Goal: Task Accomplishment & Management: Manage account settings

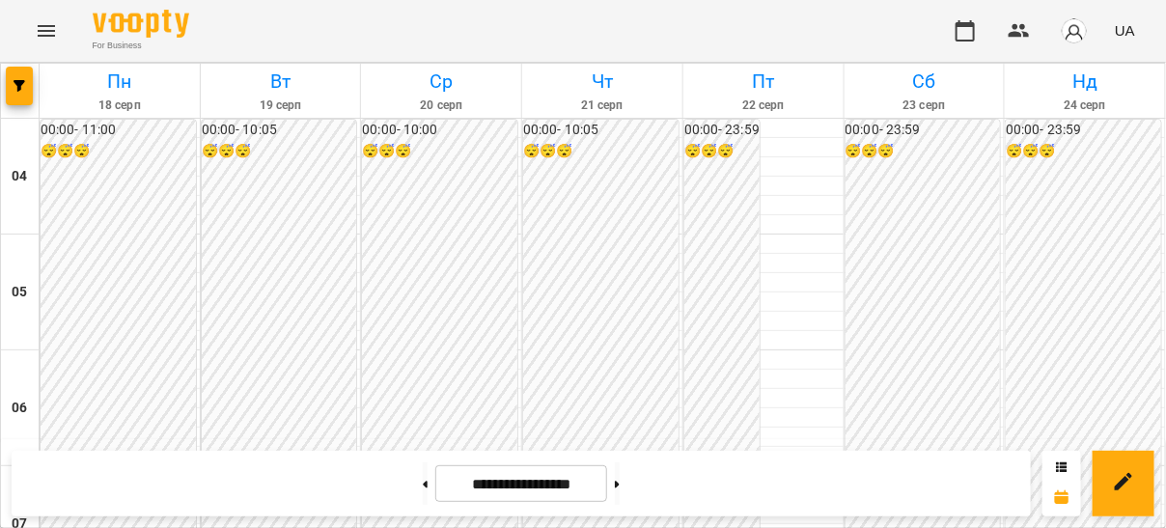
scroll to position [818, 0]
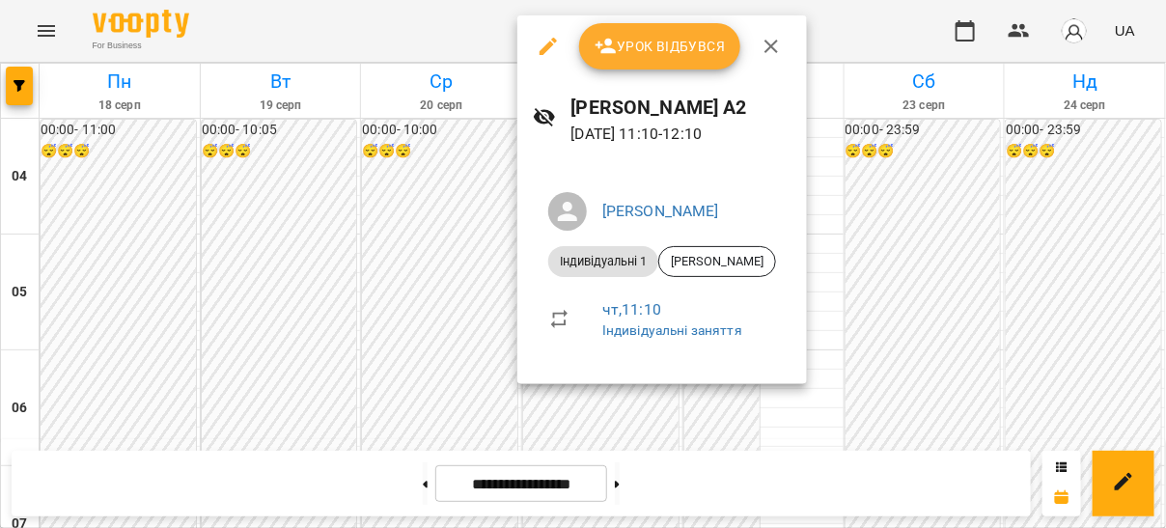
click at [676, 53] on span "Урок відбувся" at bounding box center [659, 46] width 131 height 23
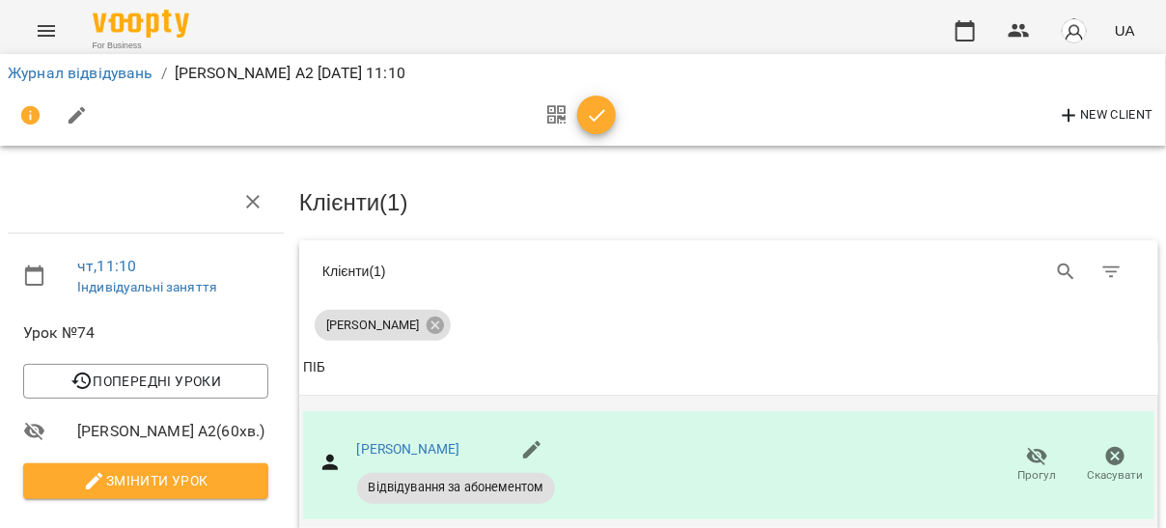
click at [1027, 468] on span "Прогул" at bounding box center [1037, 475] width 39 height 16
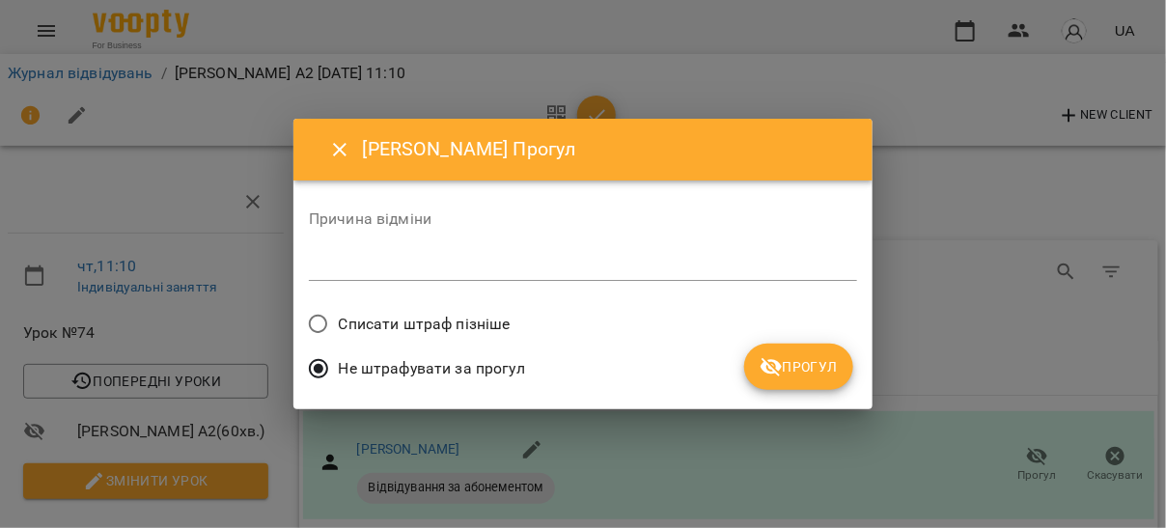
click at [460, 319] on span "Списати штраф пізніше" at bounding box center [425, 324] width 172 height 23
click at [826, 373] on span "Прогул" at bounding box center [798, 366] width 78 height 23
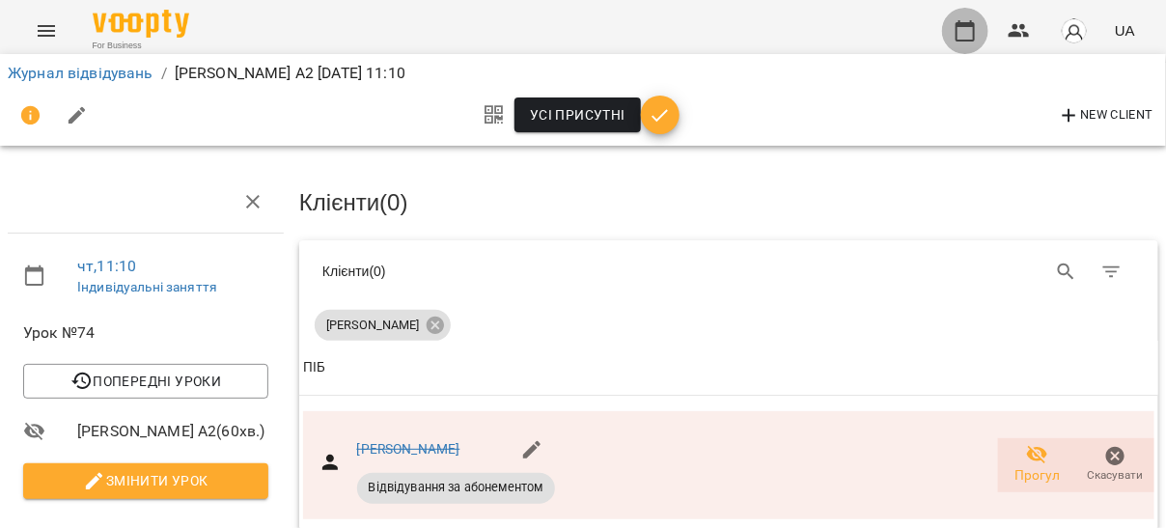
click at [963, 33] on icon "button" at bounding box center [964, 30] width 23 height 23
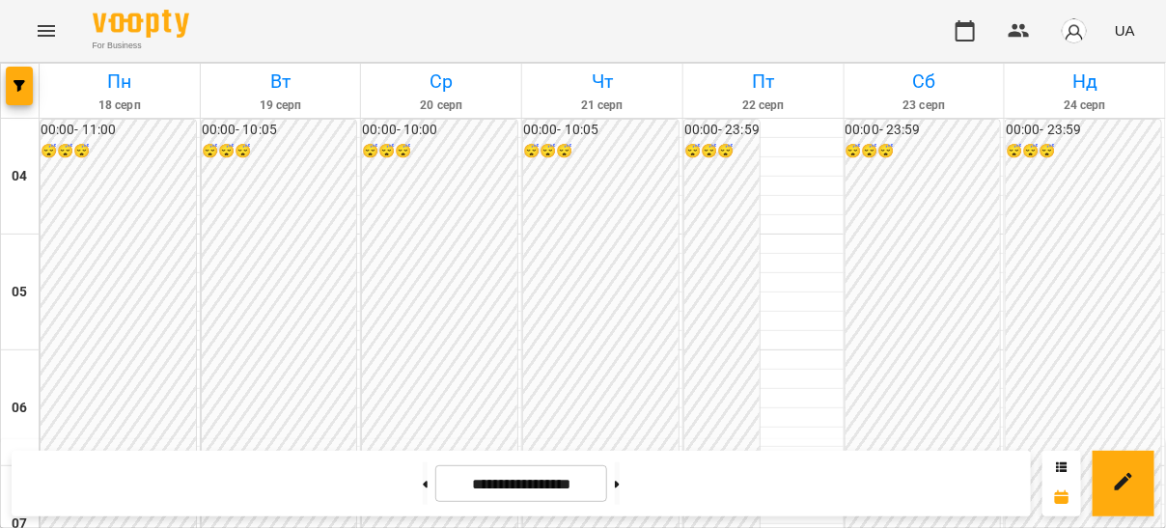
scroll to position [870, 0]
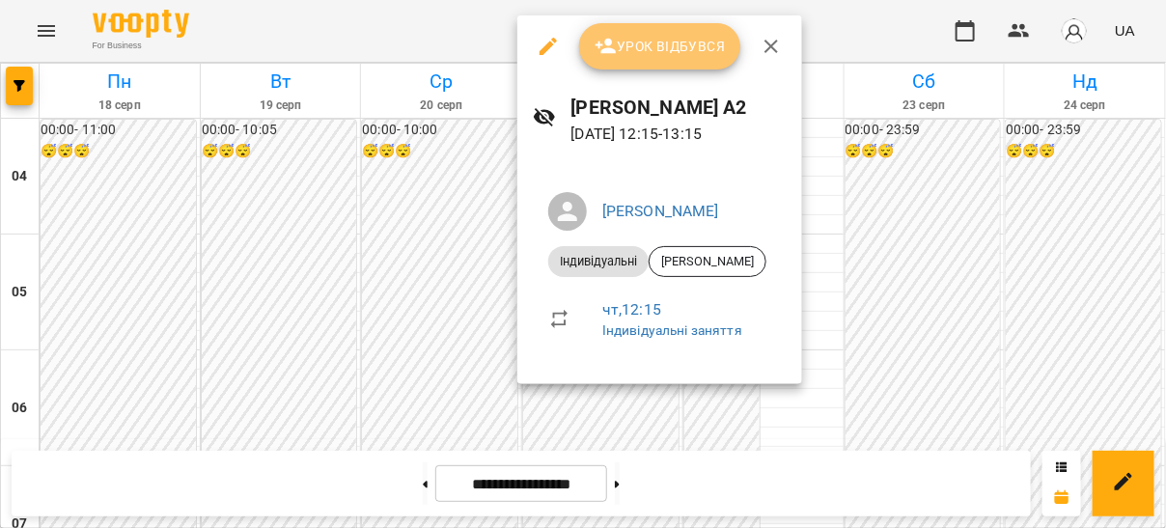
click at [671, 64] on button "Урок відбувся" at bounding box center [660, 46] width 162 height 46
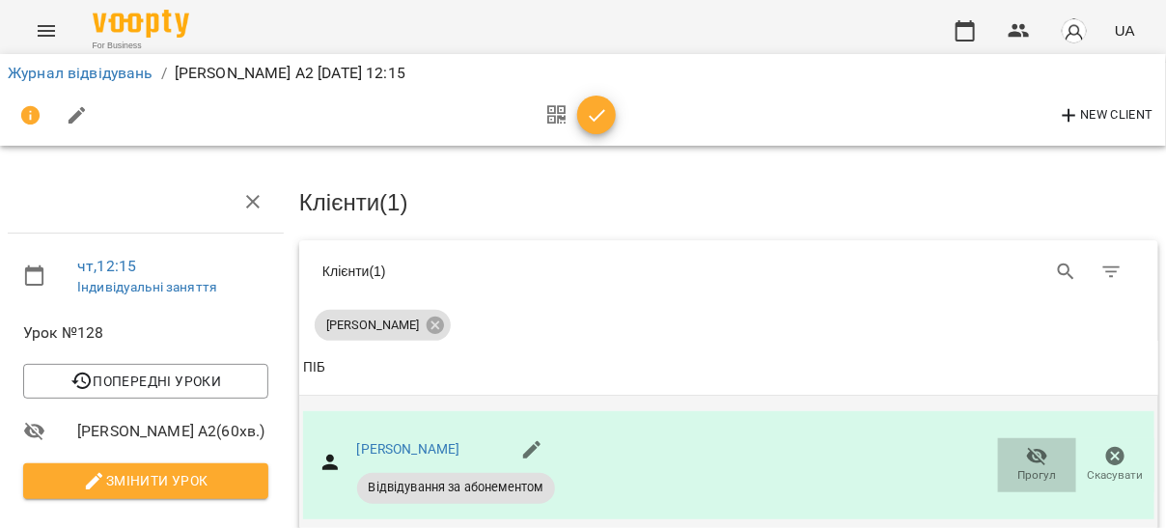
click at [1026, 461] on icon "button" at bounding box center [1037, 456] width 23 height 23
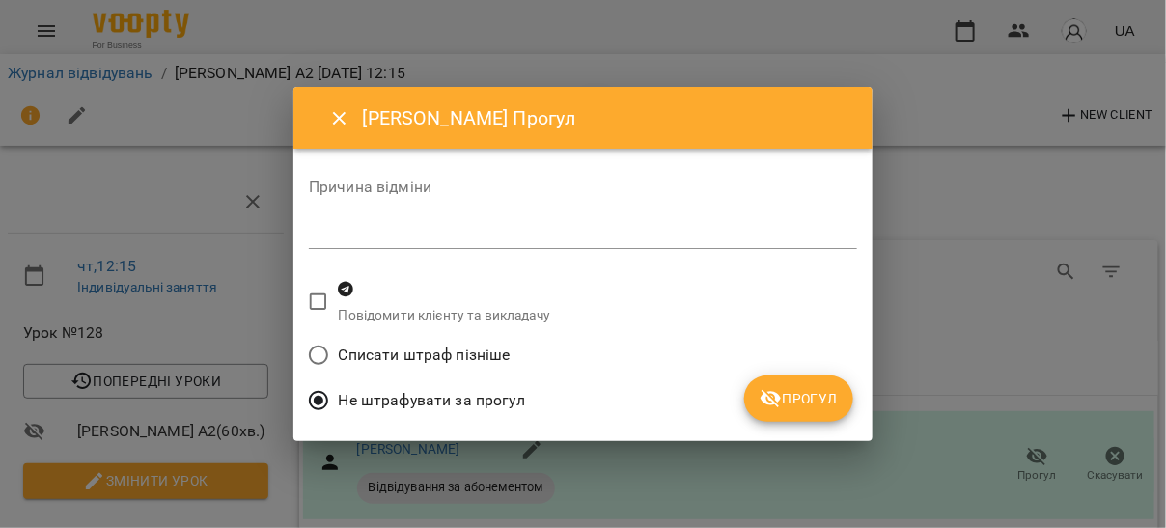
click at [497, 352] on span "Списати штраф пізніше" at bounding box center [425, 355] width 172 height 23
click at [780, 403] on icon "submit" at bounding box center [770, 398] width 23 height 23
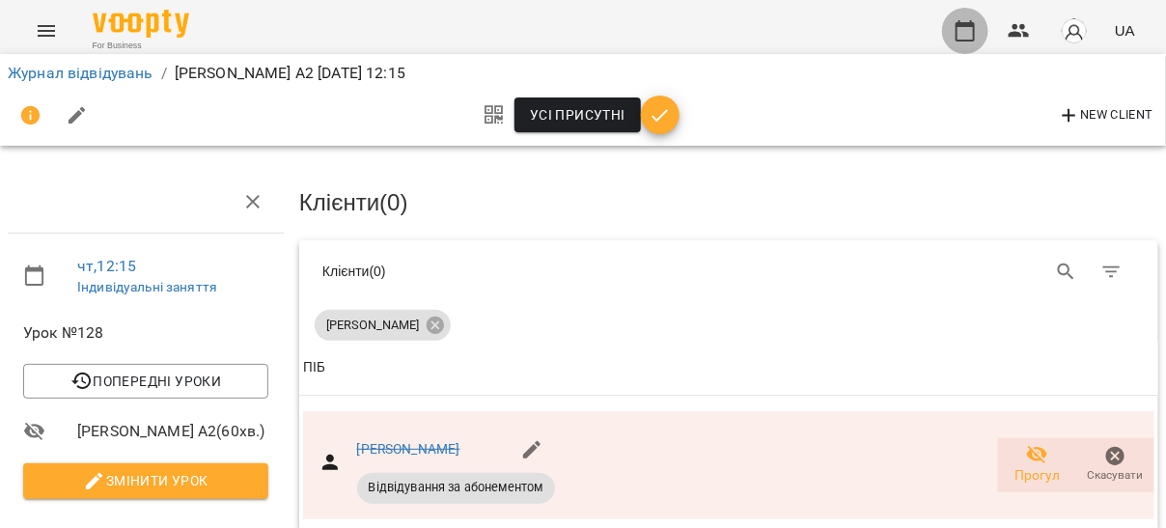
click at [973, 24] on icon "button" at bounding box center [964, 30] width 19 height 21
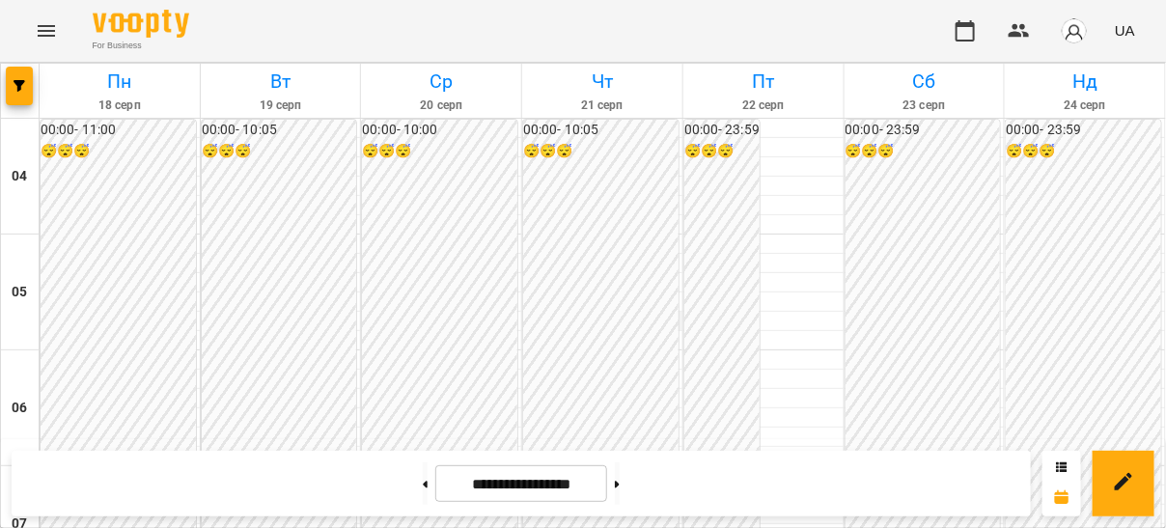
scroll to position [980, 0]
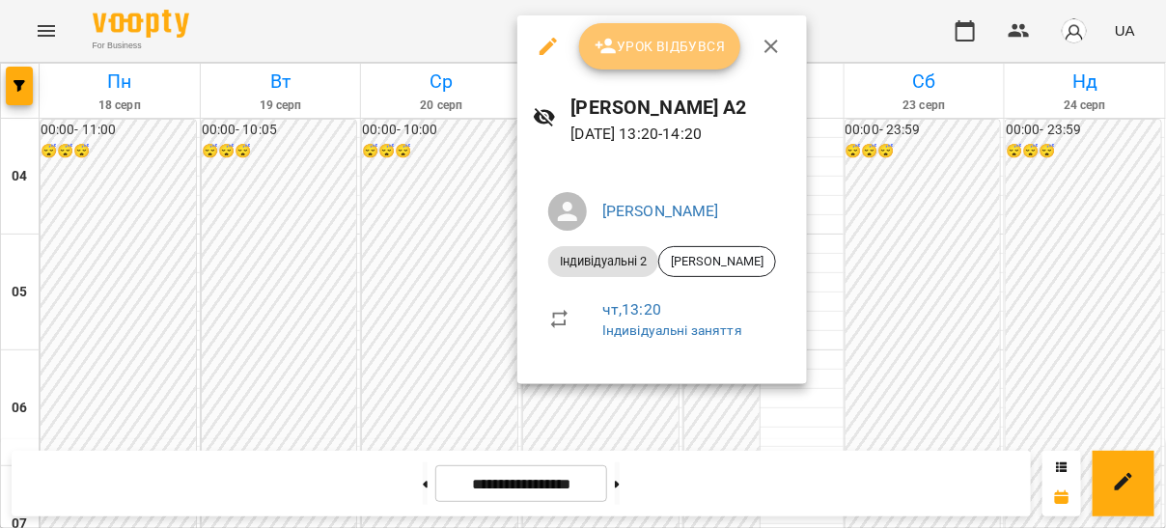
click at [653, 37] on span "Урок відбувся" at bounding box center [659, 46] width 131 height 23
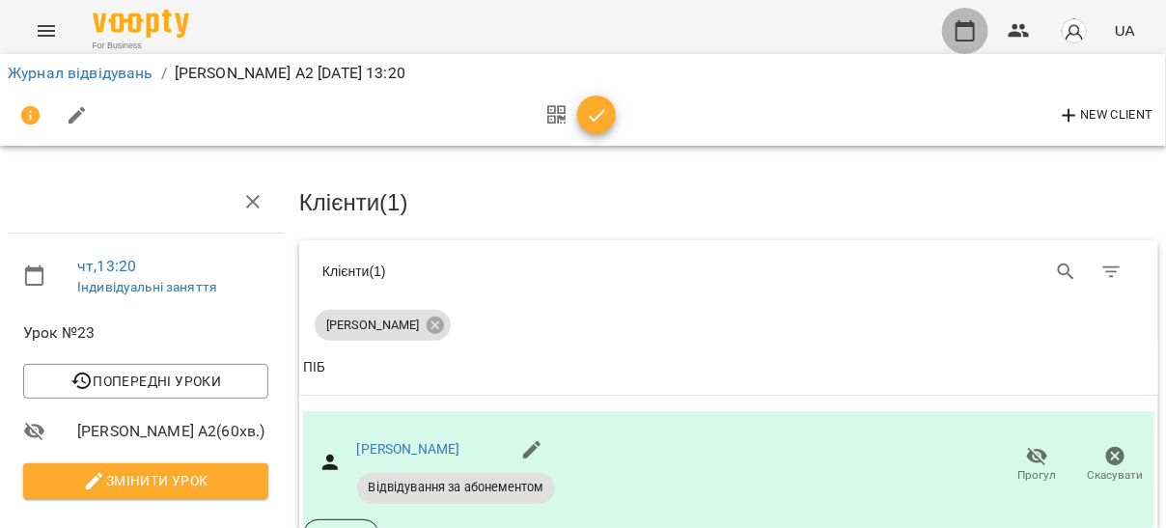
click at [962, 24] on icon "button" at bounding box center [964, 30] width 19 height 21
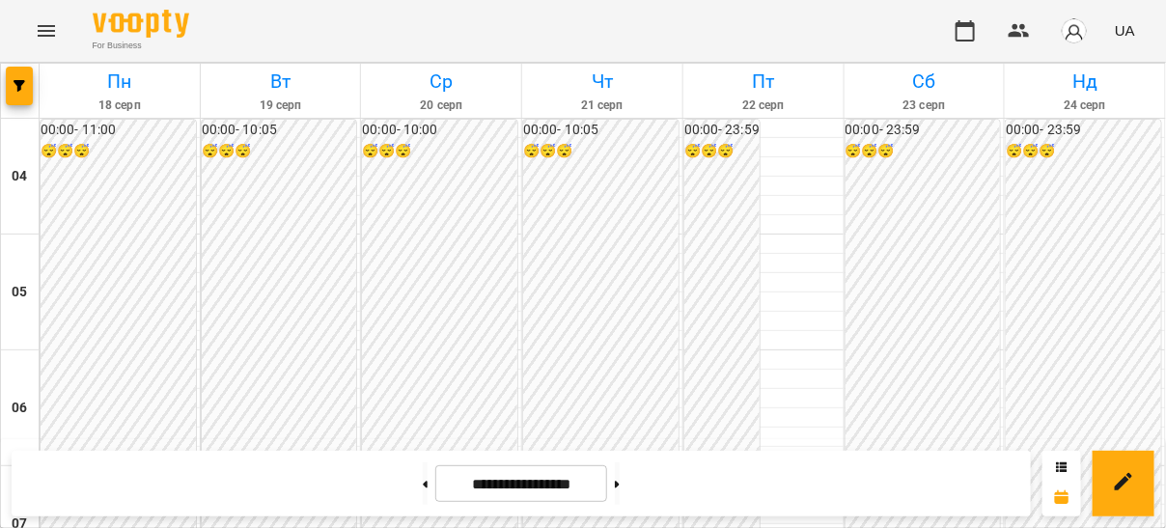
scroll to position [1002, 0]
